Goal: Task Accomplishment & Management: Manage account settings

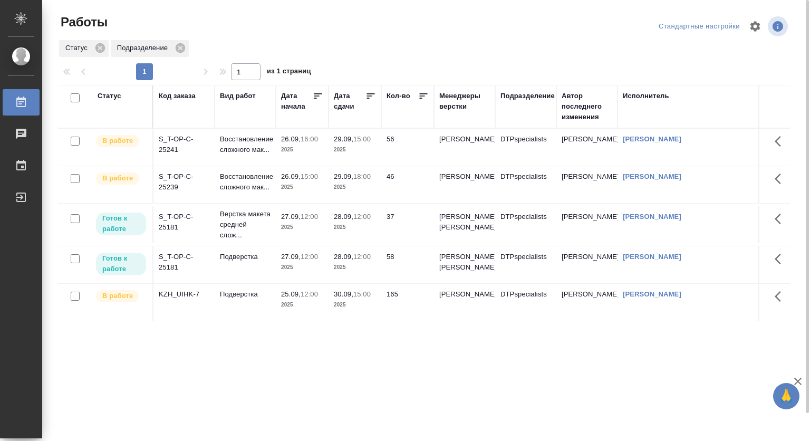
click at [327, 238] on td "27.09, 12:00 2025" at bounding box center [302, 224] width 53 height 37
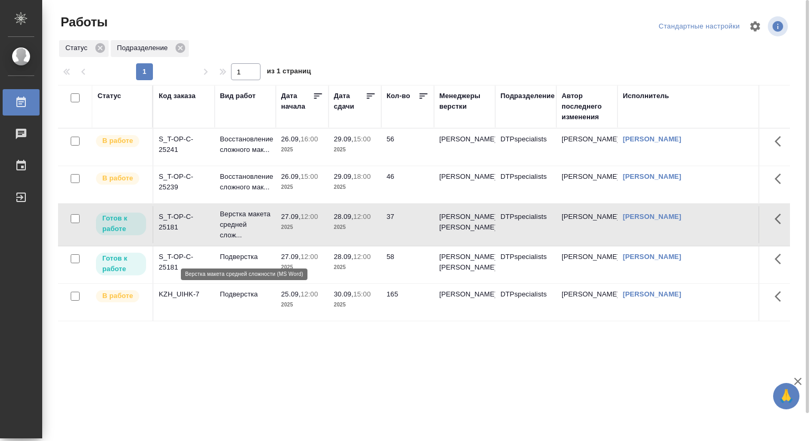
click at [249, 227] on p "Верстка макета средней слож..." at bounding box center [245, 225] width 51 height 32
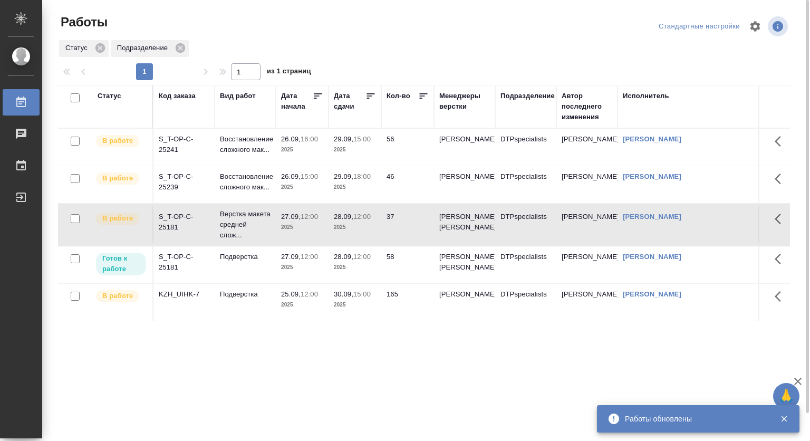
click at [192, 273] on div "S_T-OP-C-25181" at bounding box center [184, 262] width 51 height 21
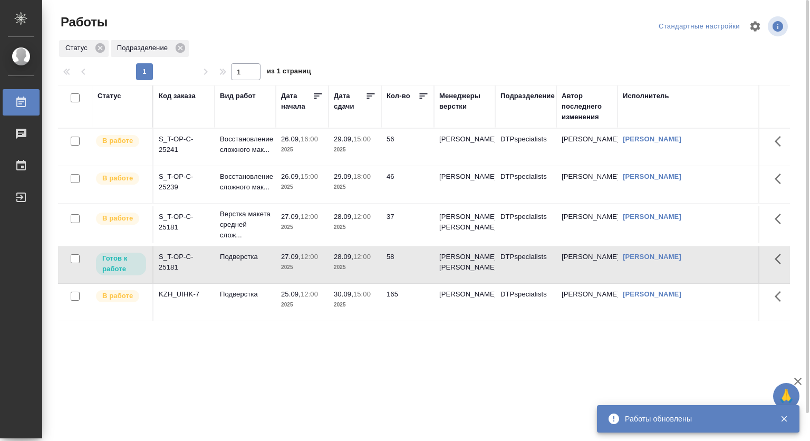
click at [192, 273] on div "S_T-OP-C-25181" at bounding box center [184, 262] width 51 height 21
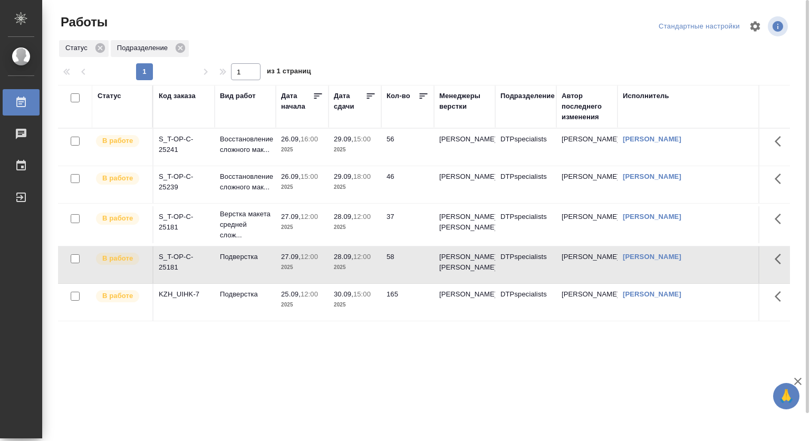
click at [340, 220] on p "28.09," at bounding box center [344, 216] width 20 height 8
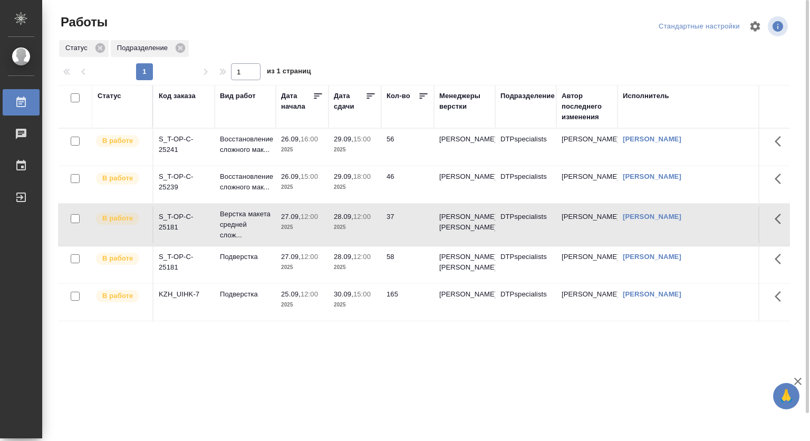
click at [340, 220] on p "28.09," at bounding box center [344, 216] width 20 height 8
click at [310, 260] on p "12:00" at bounding box center [309, 257] width 17 height 8
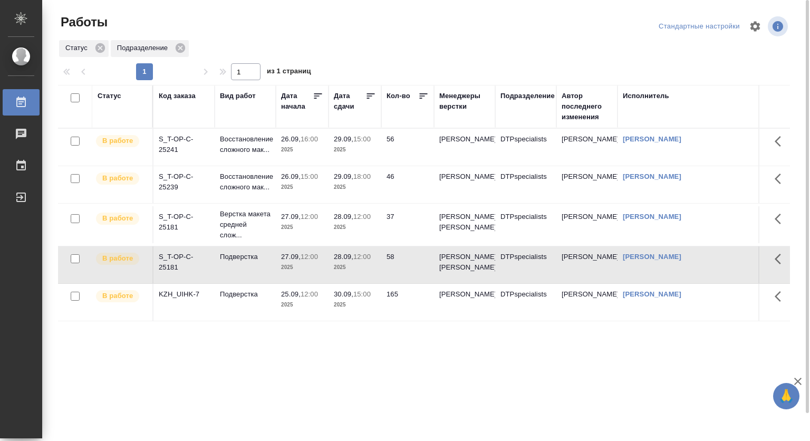
click at [310, 260] on p "12:00" at bounding box center [309, 257] width 17 height 8
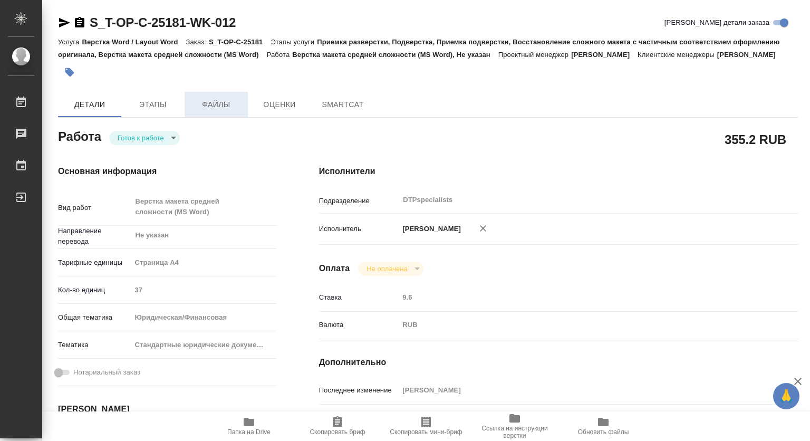
type textarea "x"
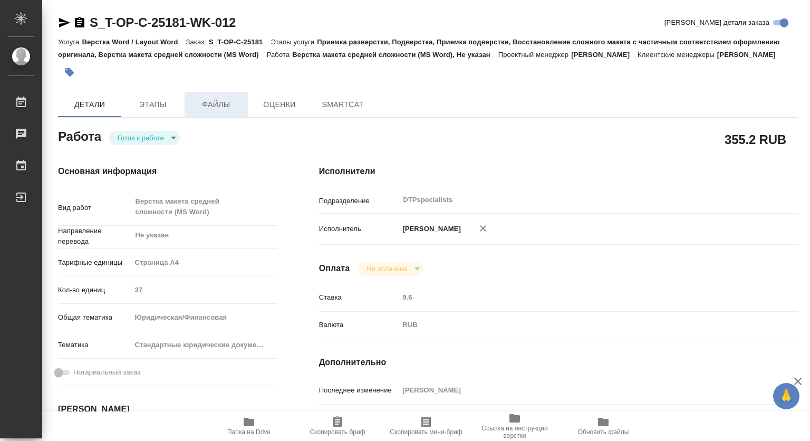
type textarea "x"
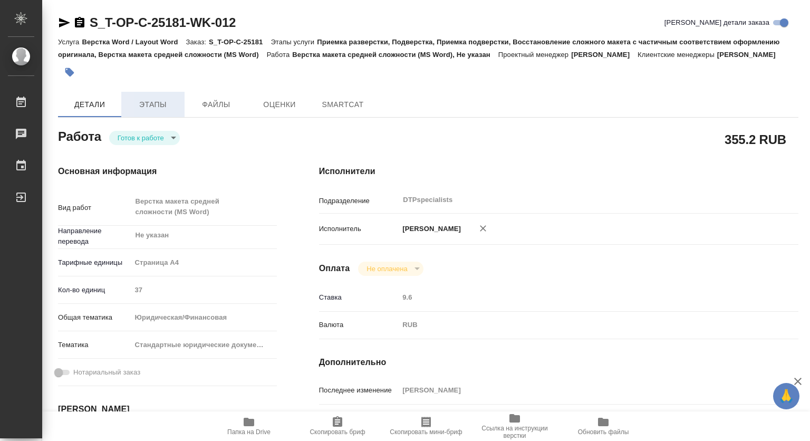
type textarea "x"
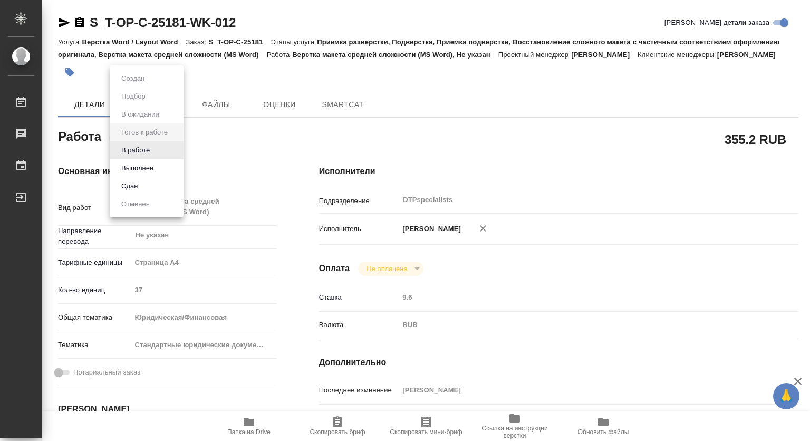
type textarea "x"
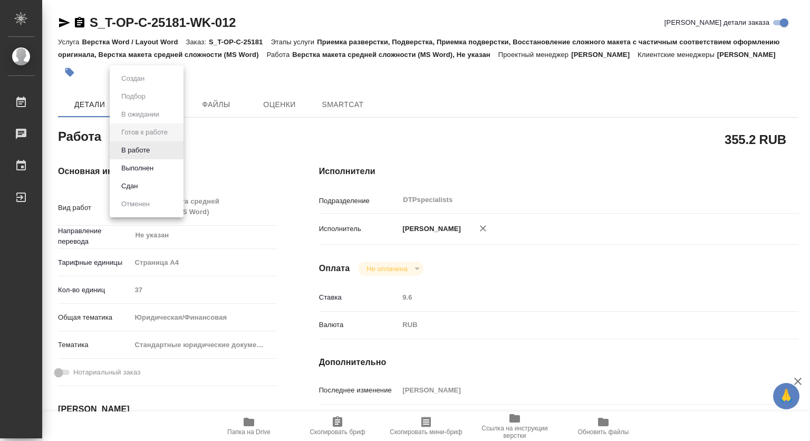
click at [158, 157] on body "🙏 .cls-1 fill:#fff; AWATERA [PERSON_NAME] Чаты График Выйти S_T-OP-C-25181-WK-0…" at bounding box center [405, 220] width 810 height 441
type textarea "x"
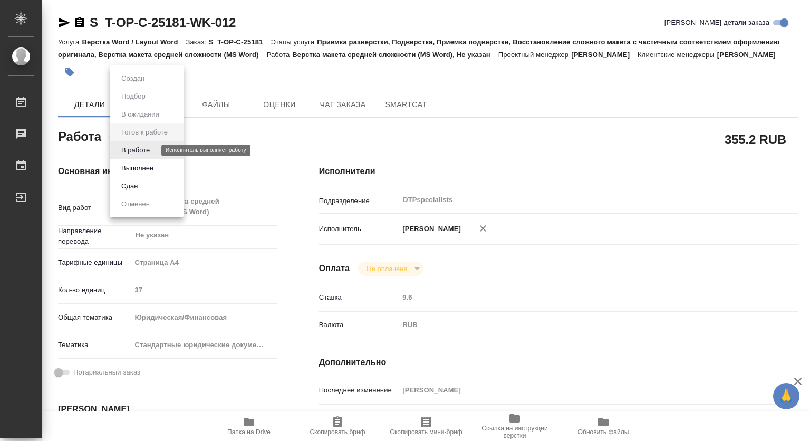
type textarea "x"
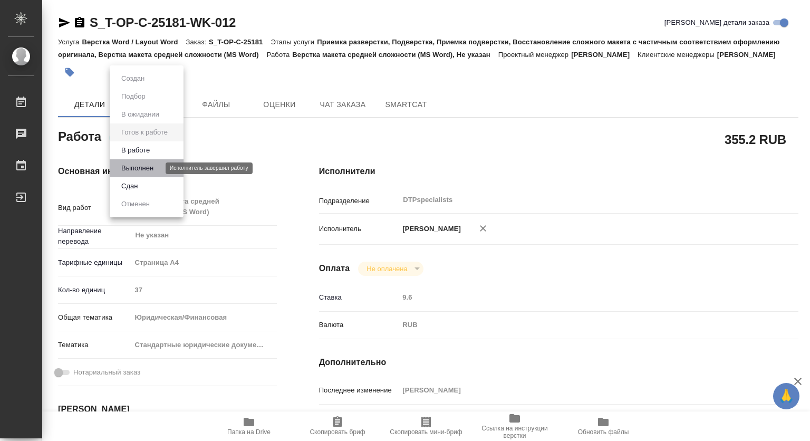
click at [138, 168] on button "Выполнен" at bounding box center [137, 168] width 38 height 12
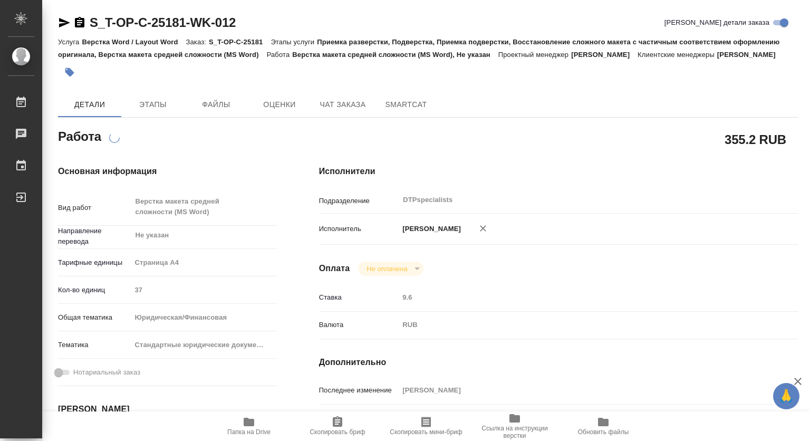
click at [138, 168] on div "Основная информация Вид работ Верстка макета средней сложности (MS Word) x ​ На…" at bounding box center [167, 374] width 261 height 461
type textarea "x"
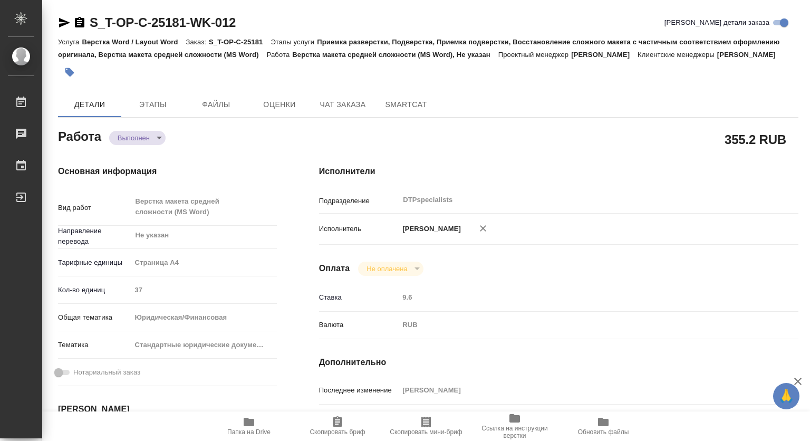
type textarea "x"
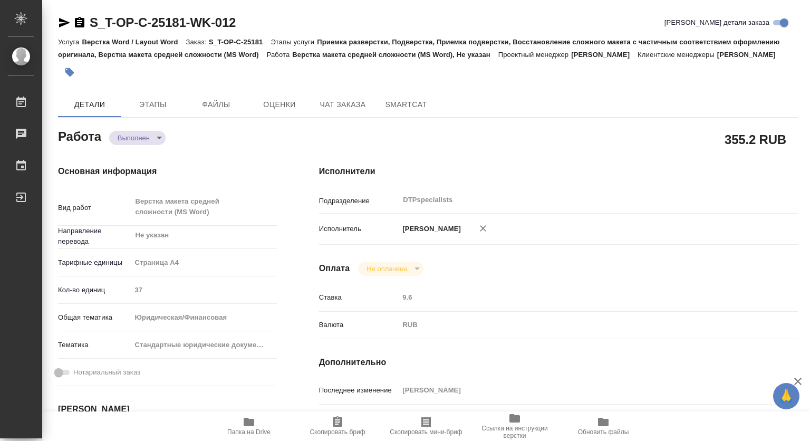
type textarea "x"
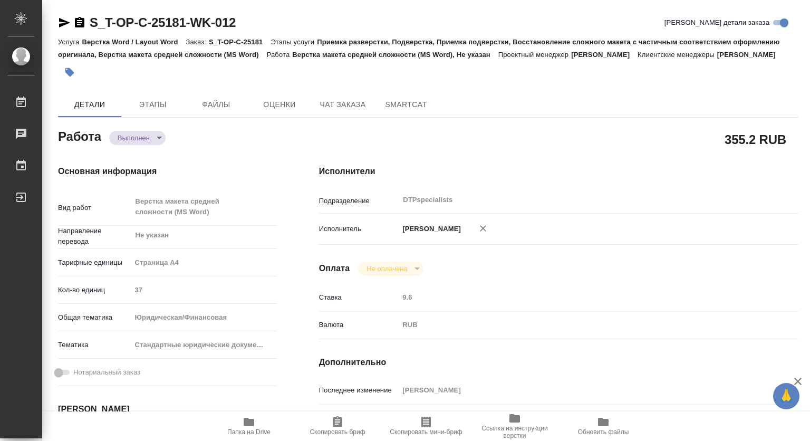
type textarea "x"
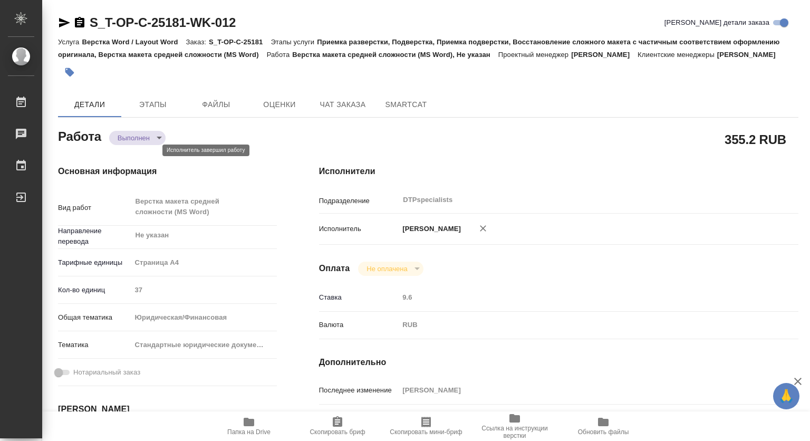
type textarea "x"
click at [137, 154] on body "🙏 .cls-1 fill:#fff; AWATERA [PERSON_NAME] Чаты График Выйти S_T-OP-C-25181-WK-0…" at bounding box center [405, 220] width 810 height 441
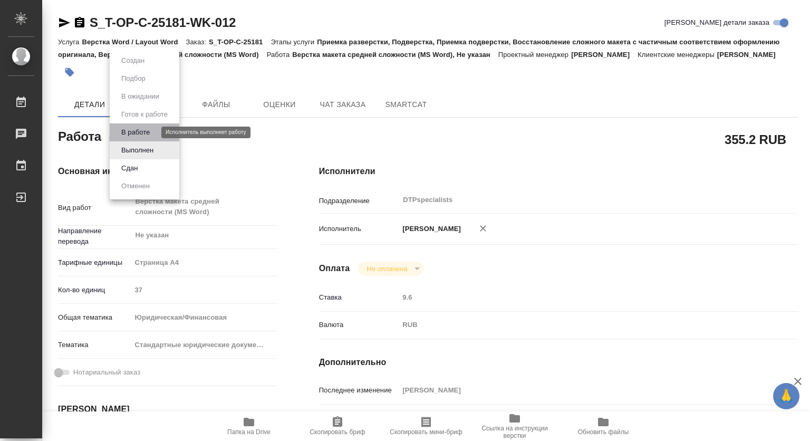
click at [128, 131] on button "В работе" at bounding box center [135, 133] width 35 height 12
type textarea "x"
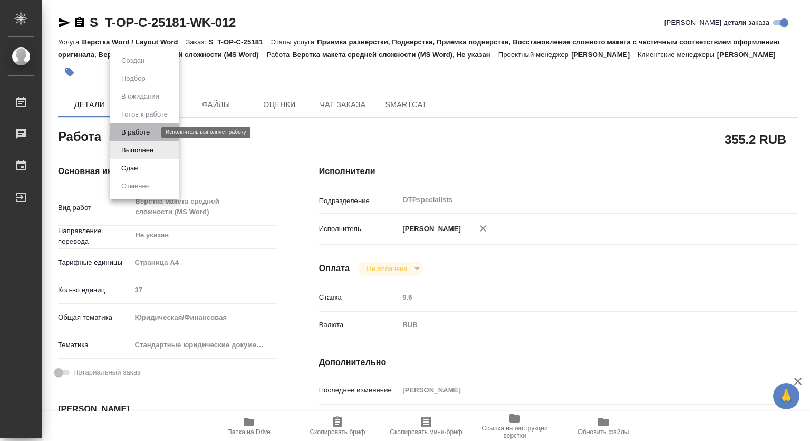
type textarea "x"
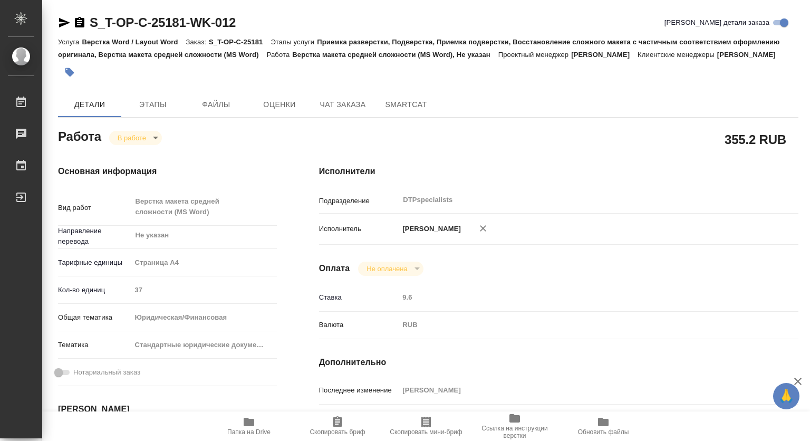
type textarea "x"
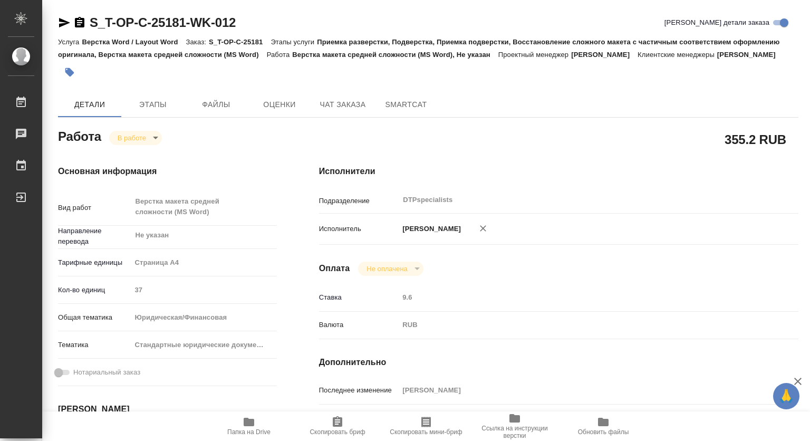
type textarea "x"
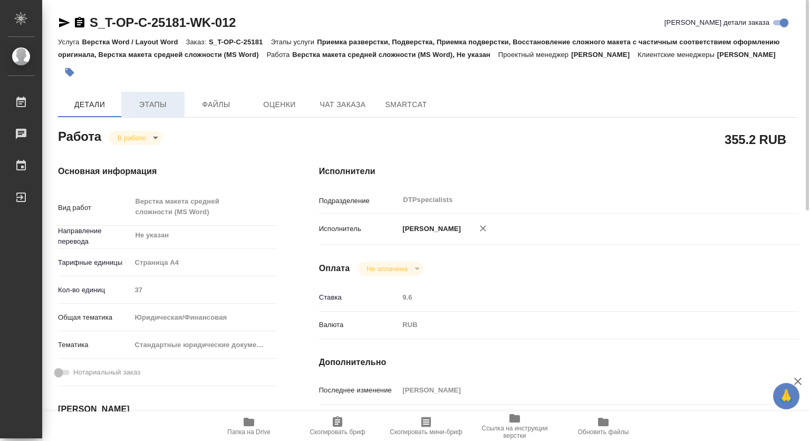
click at [158, 111] on span "Этапы" at bounding box center [153, 104] width 51 height 13
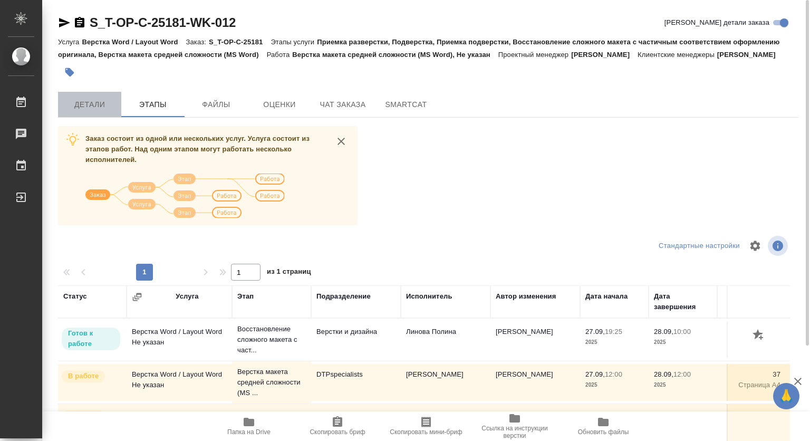
click at [90, 111] on span "Детали" at bounding box center [89, 104] width 51 height 13
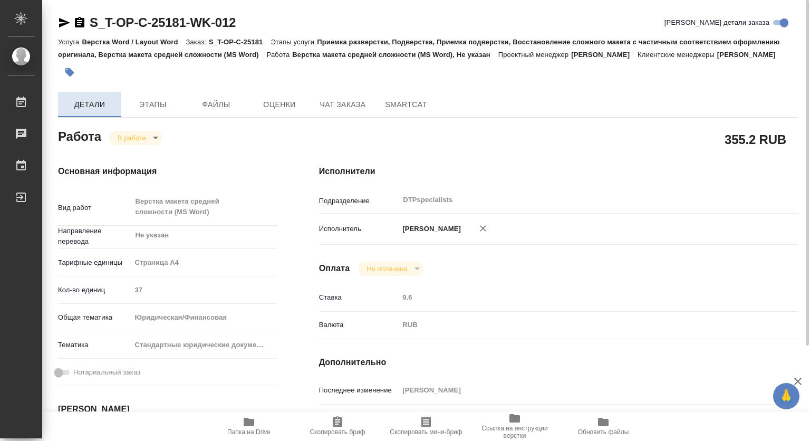
type textarea "x"
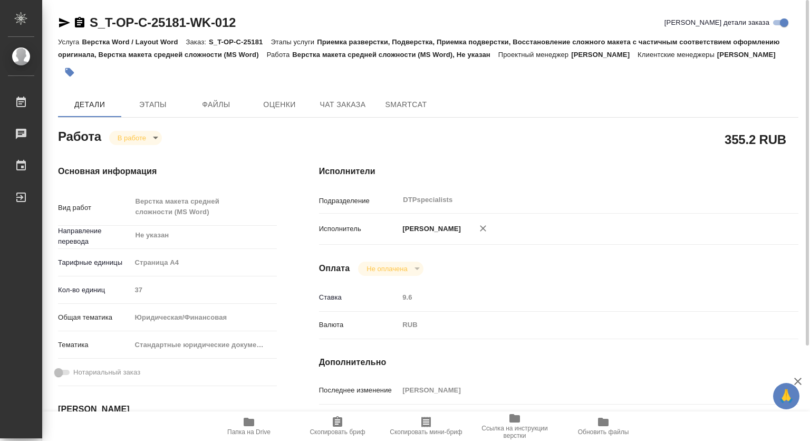
type textarea "x"
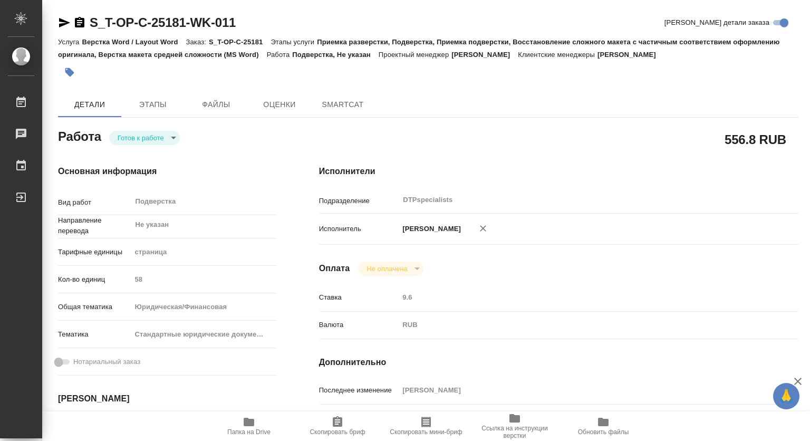
type textarea "x"
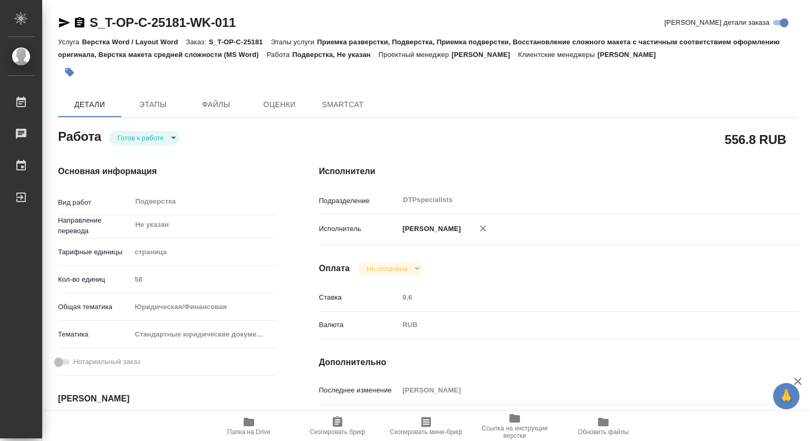
type textarea "x"
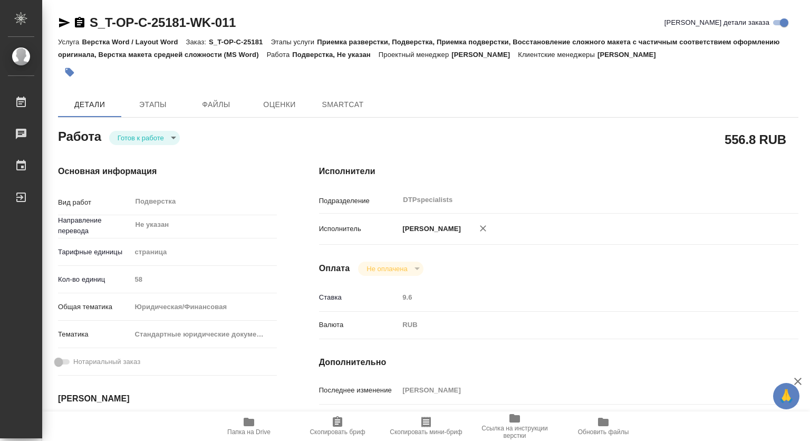
click at [144, 136] on body "🙏 .cls-1 fill:#fff; AWATERA Kovtun Svetlana Работы Чаты График Выйти S_T-OP-C-2…" at bounding box center [405, 220] width 810 height 441
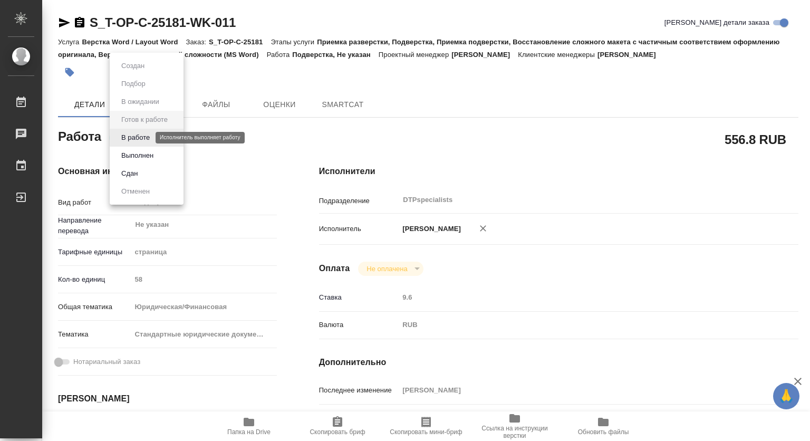
type textarea "x"
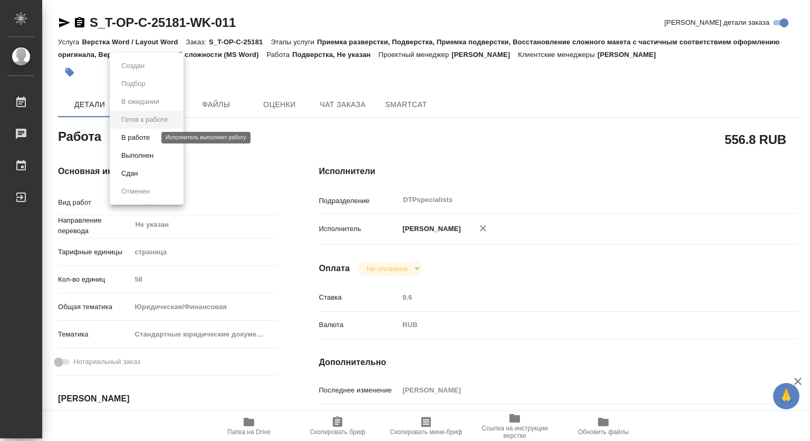
click at [132, 137] on button "В работе" at bounding box center [135, 138] width 35 height 12
type textarea "x"
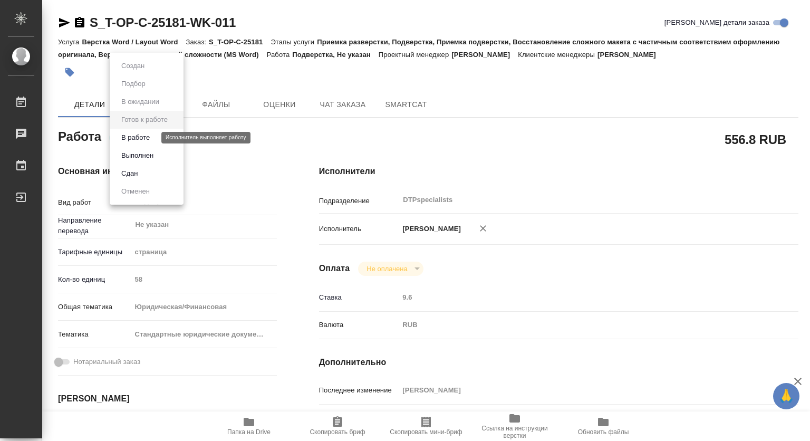
type textarea "x"
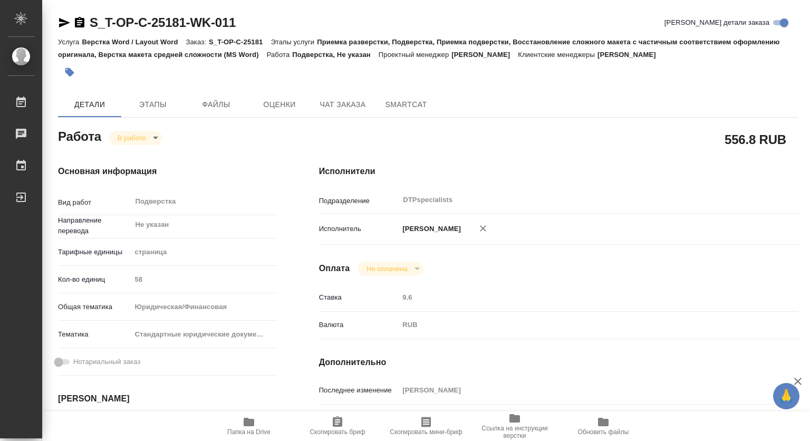
type textarea "x"
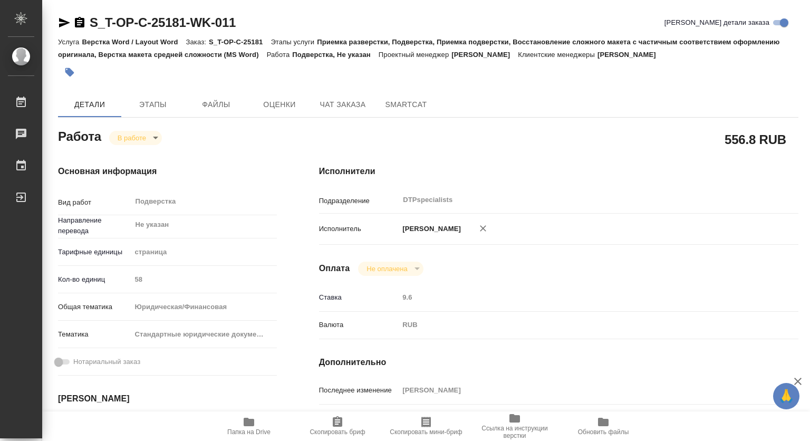
type textarea "x"
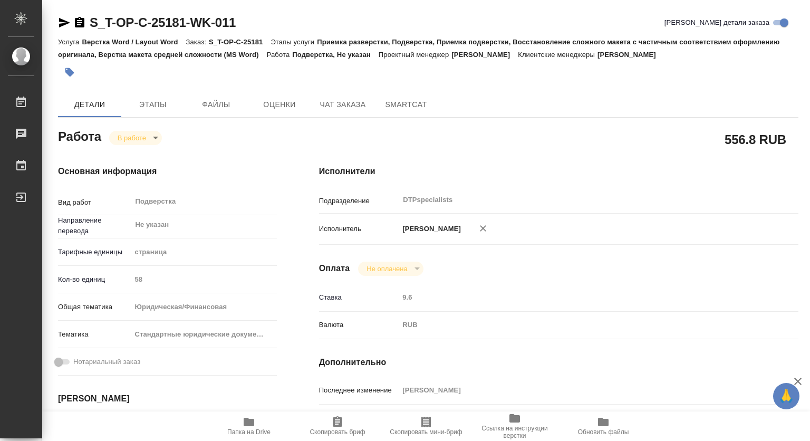
type textarea "x"
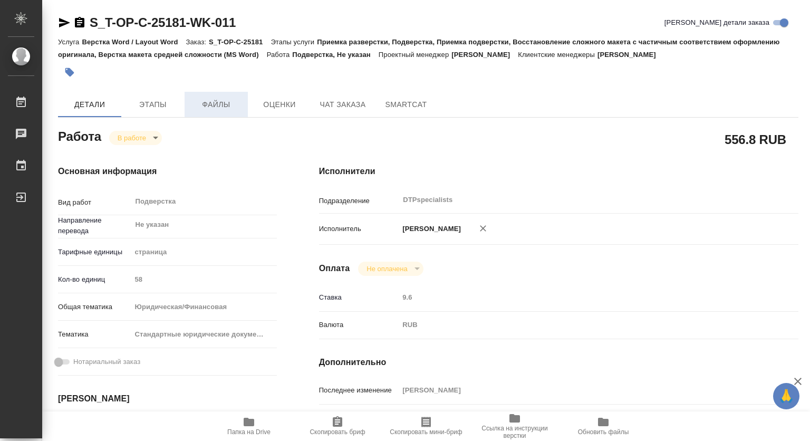
type textarea "x"
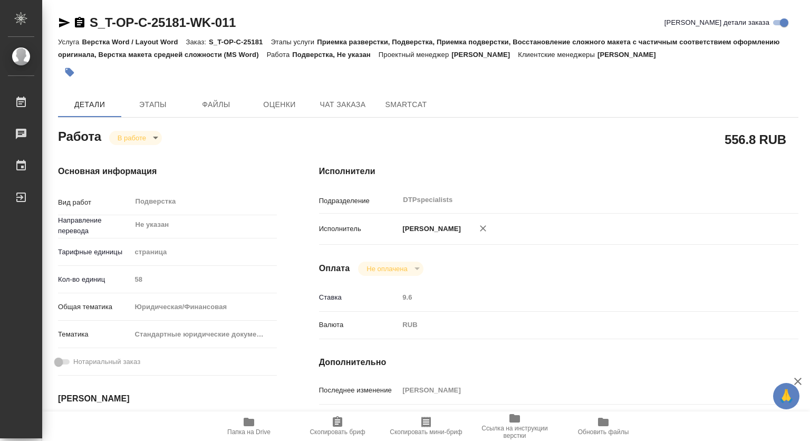
type textarea "x"
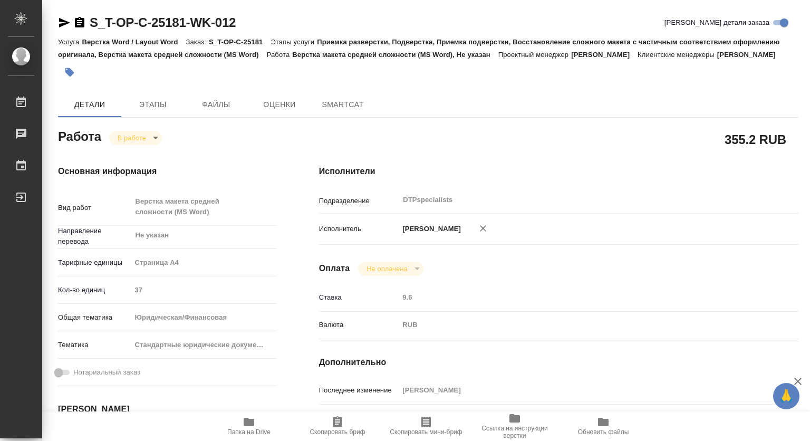
type textarea "x"
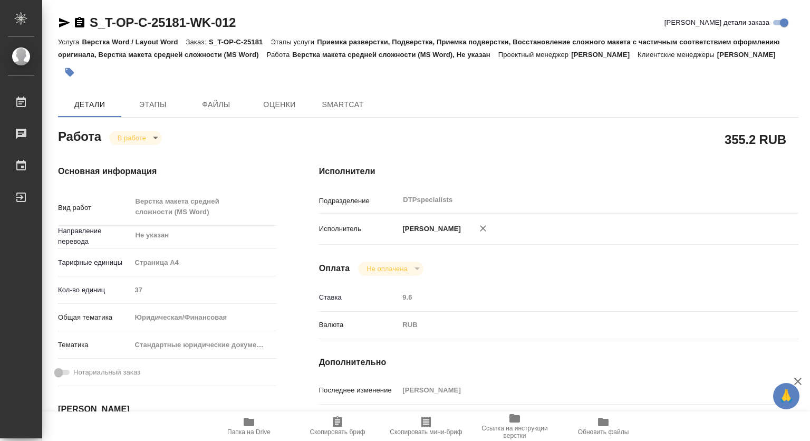
type textarea "x"
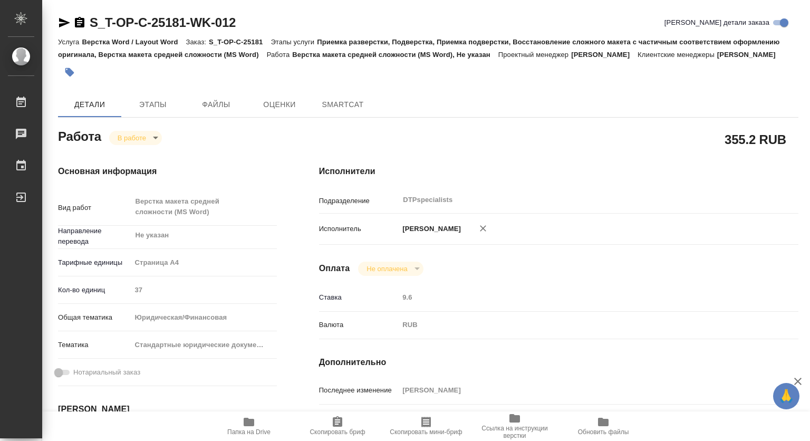
type textarea "x"
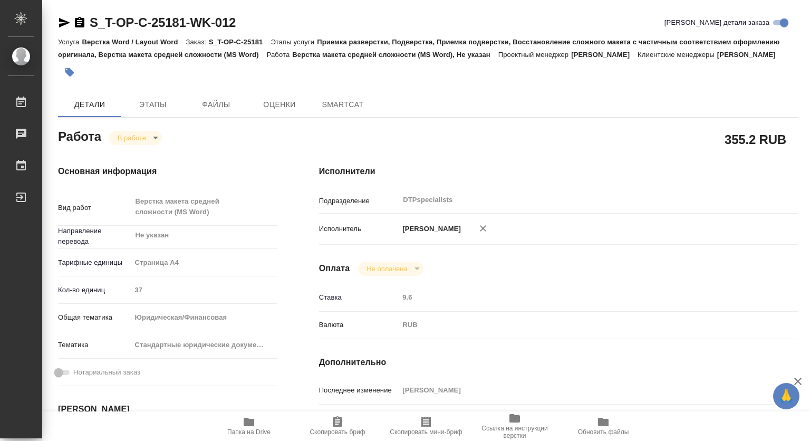
type textarea "x"
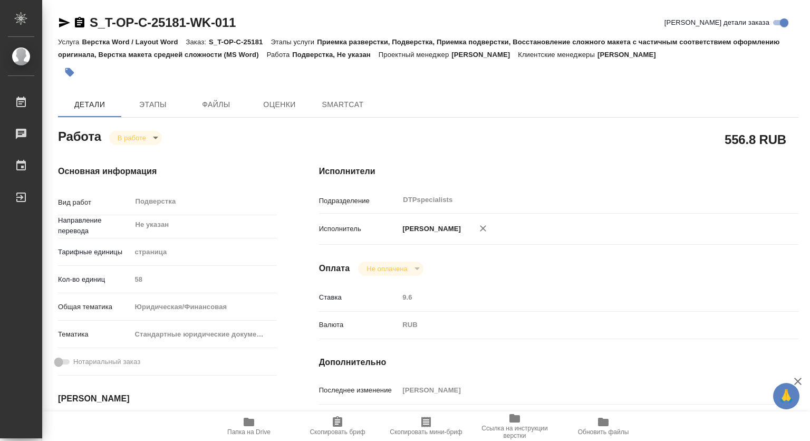
type textarea "x"
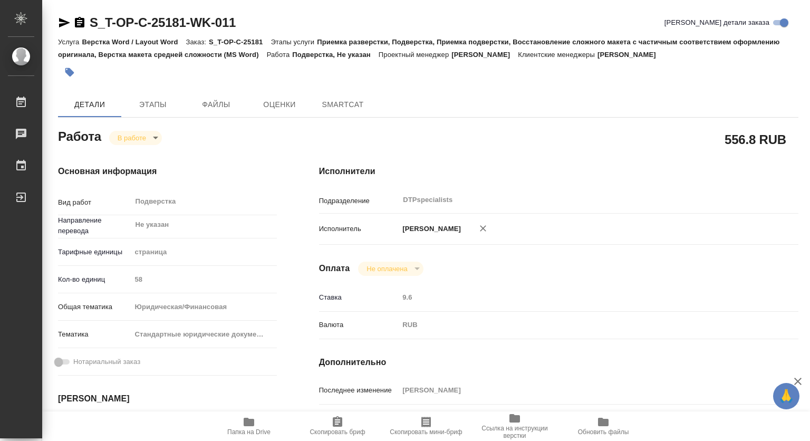
type textarea "x"
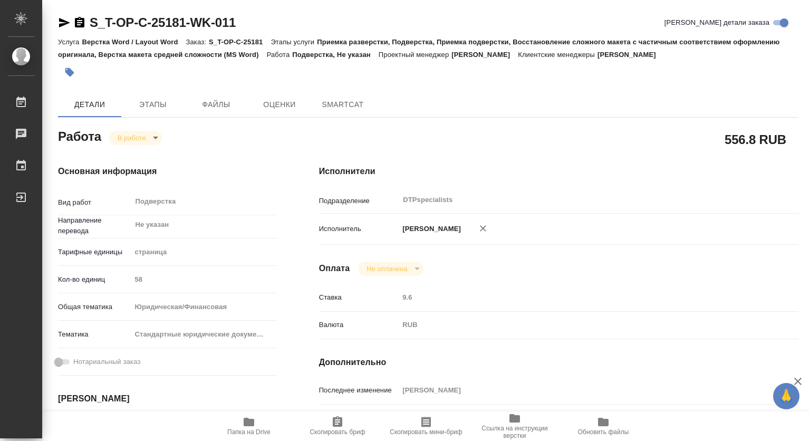
type textarea "x"
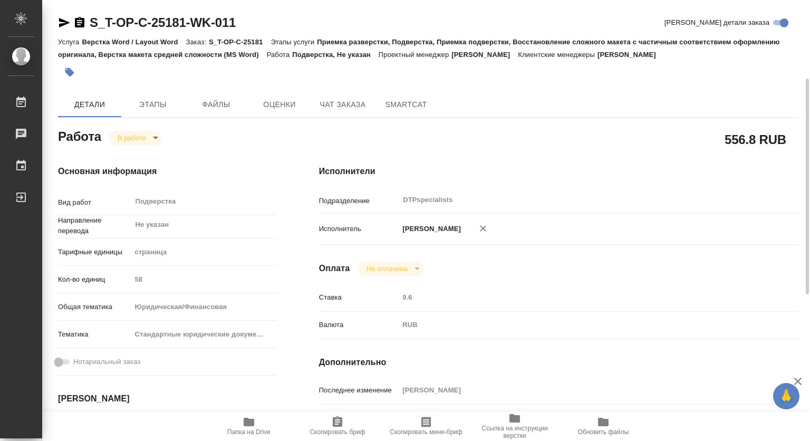
scroll to position [211, 0]
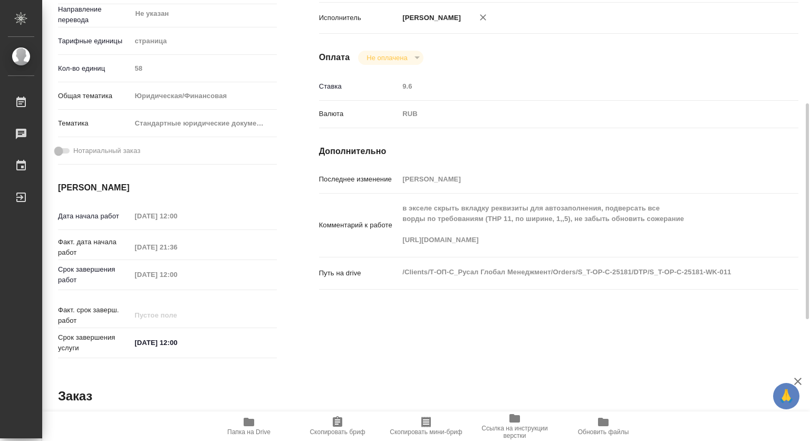
type textarea "x"
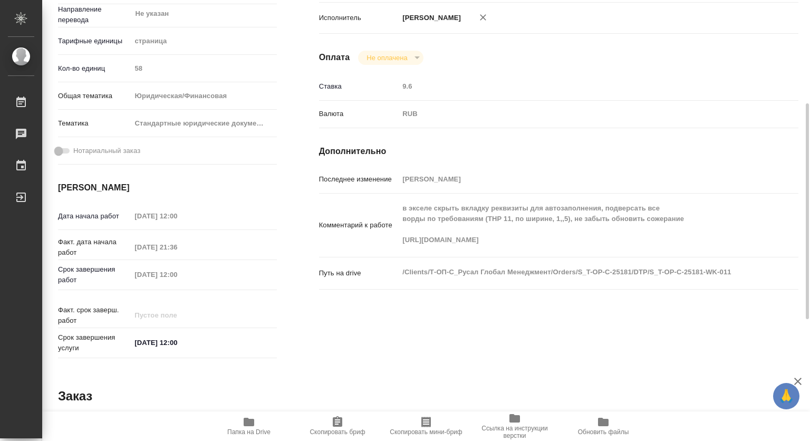
type textarea "x"
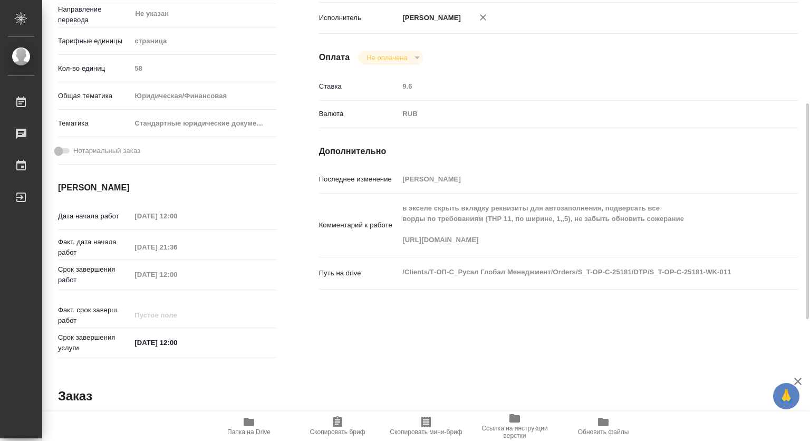
scroll to position [0, 0]
